Goal: Task Accomplishment & Management: Manage account settings

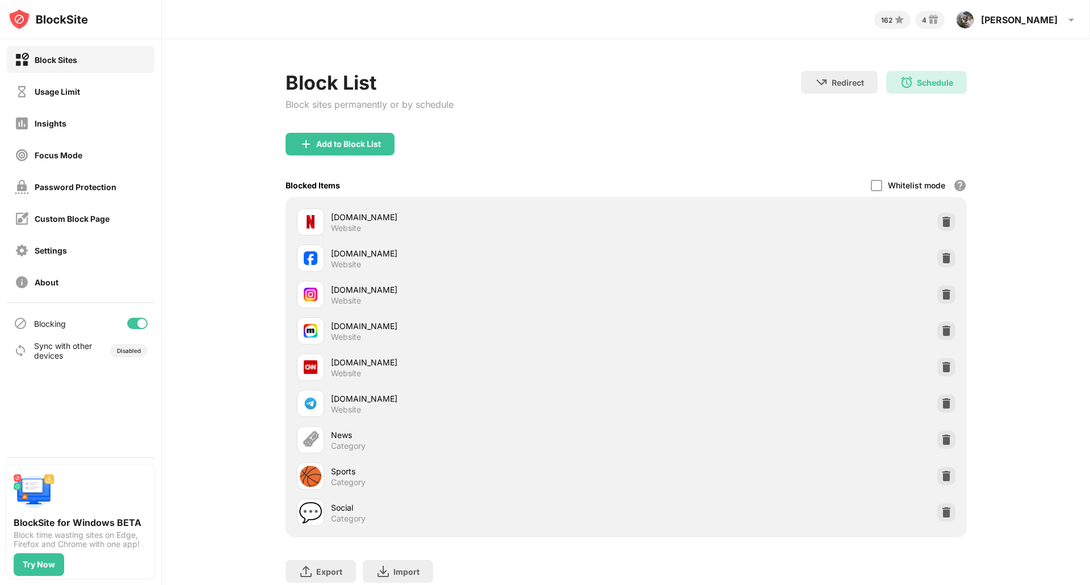
scroll to position [49, 0]
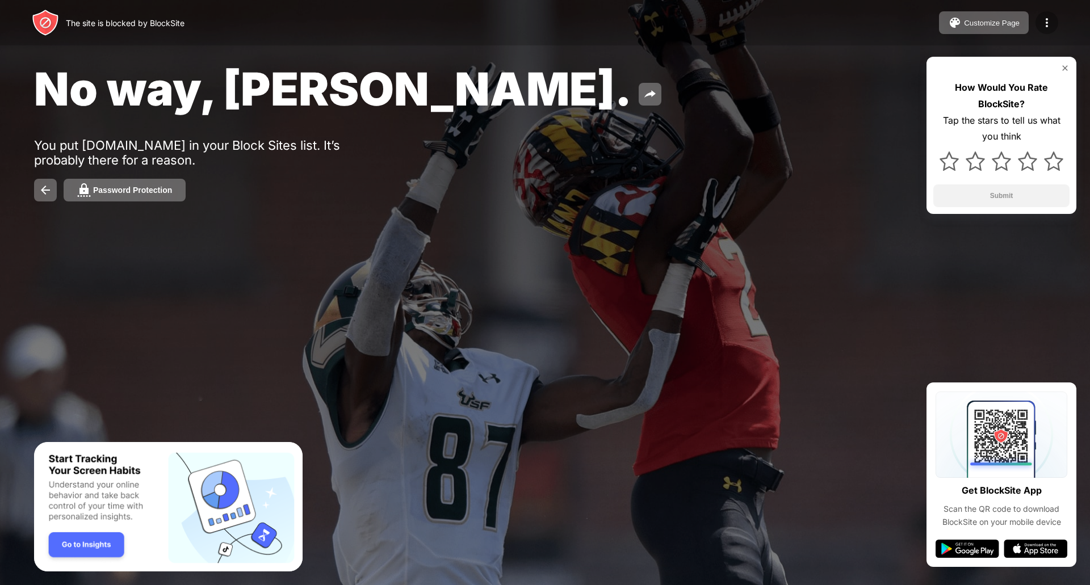
click at [1040, 18] on img at bounding box center [1047, 23] width 14 height 14
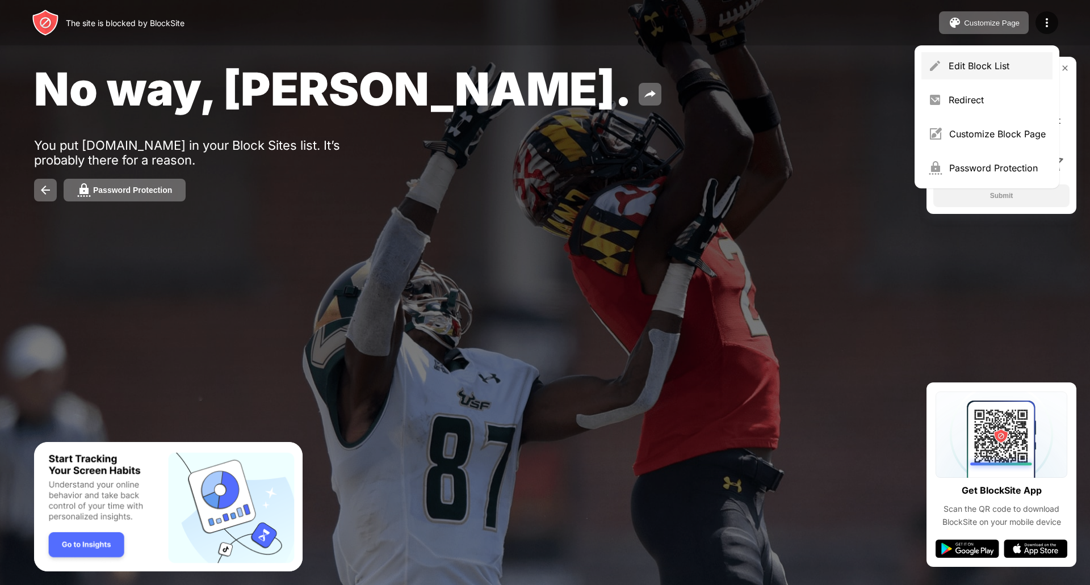
click at [984, 77] on div "Edit Block List" at bounding box center [986, 65] width 131 height 27
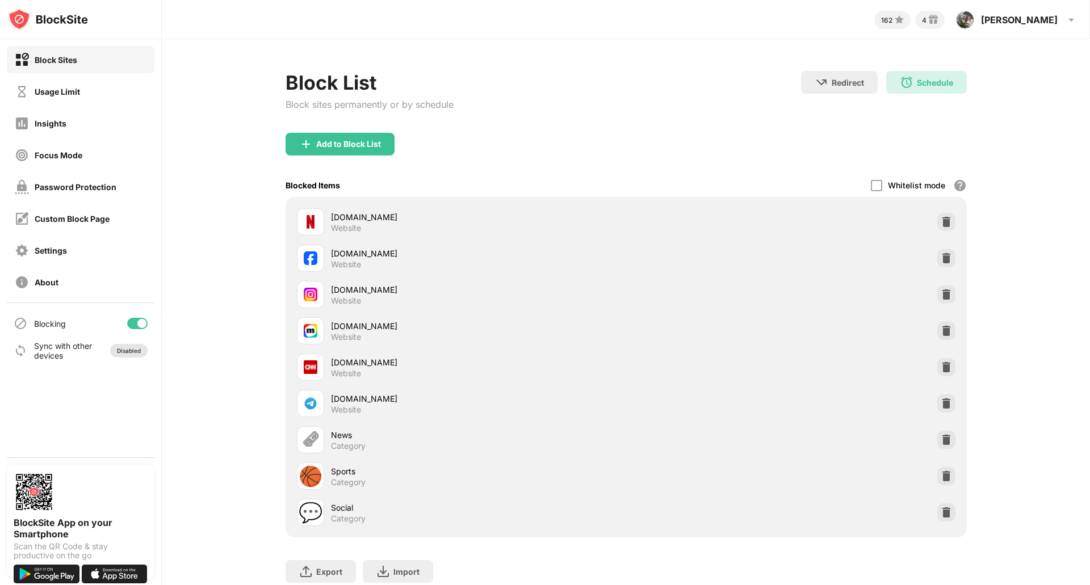
click at [131, 350] on div "Disabled" at bounding box center [129, 350] width 24 height 7
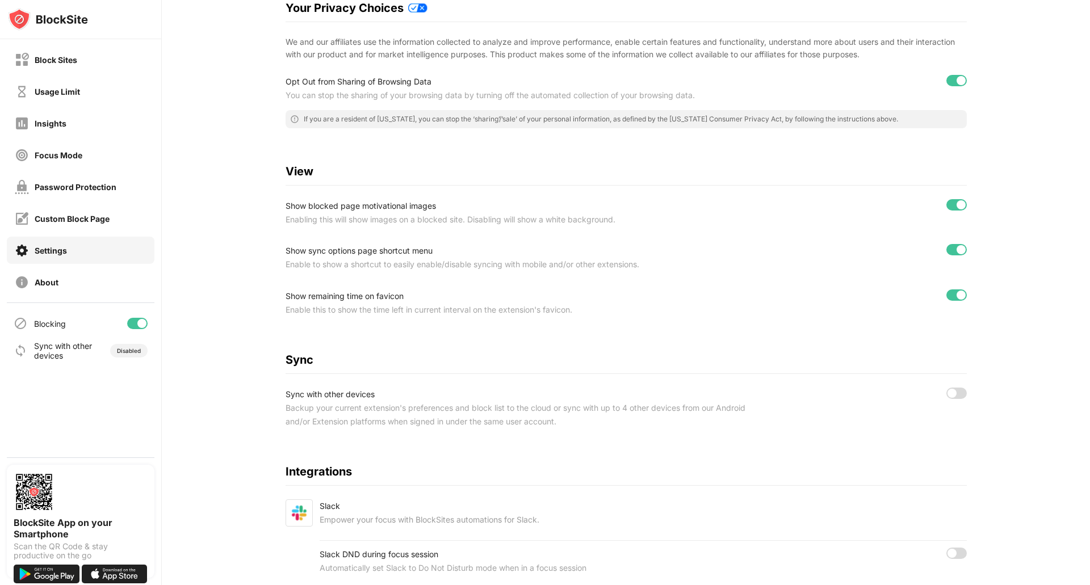
scroll to position [271, 0]
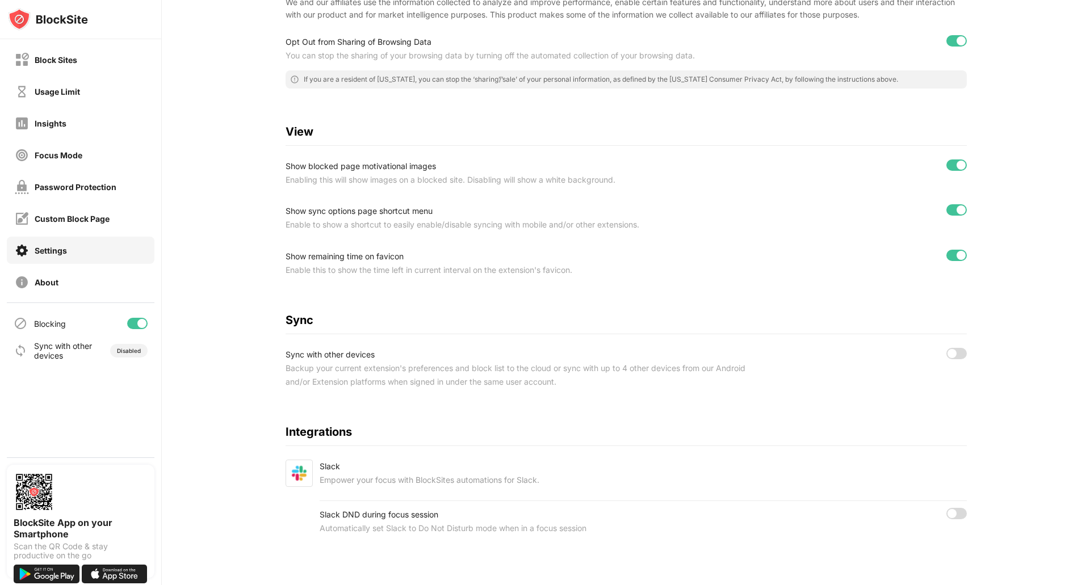
click at [947, 349] on div at bounding box center [951, 353] width 9 height 9
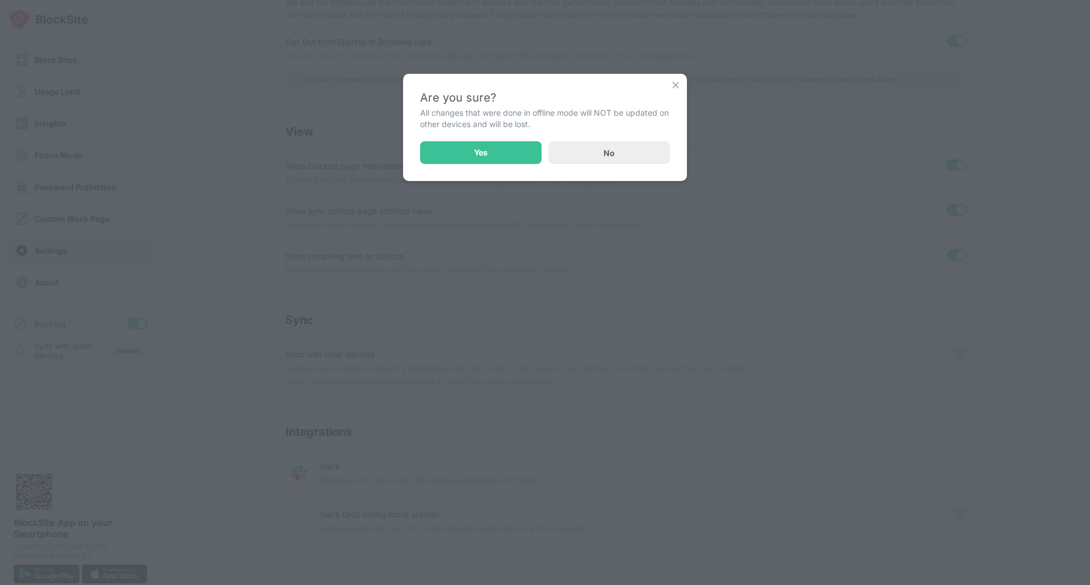
click at [671, 85] on img at bounding box center [675, 84] width 11 height 11
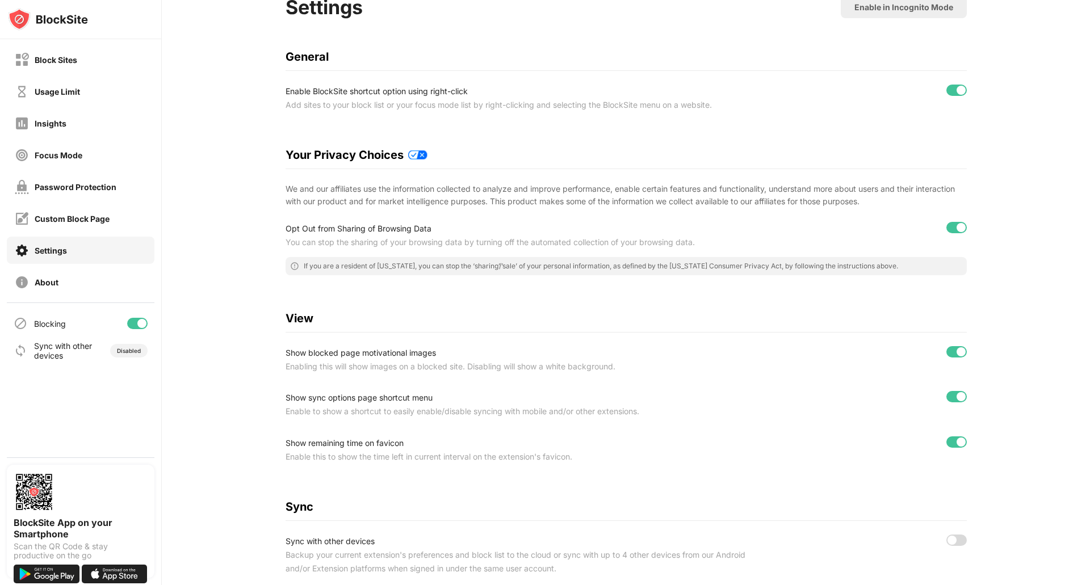
scroll to position [0, 0]
